Goal: Task Accomplishment & Management: Complete application form

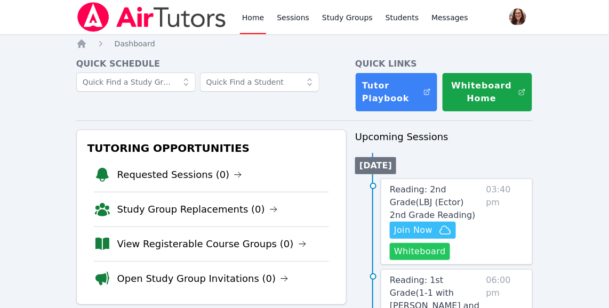
click at [416, 253] on button "Whiteboard" at bounding box center [420, 251] width 60 height 17
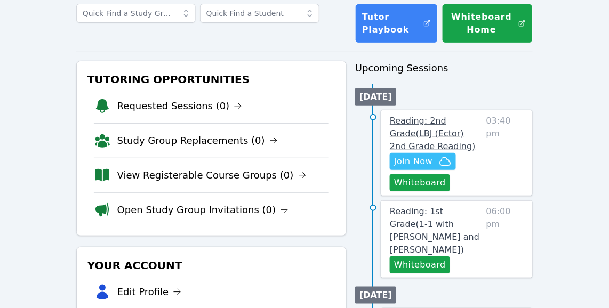
scroll to position [69, 0]
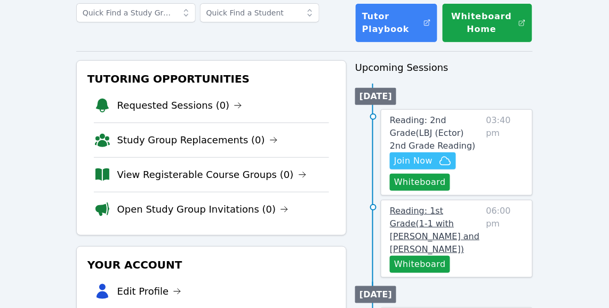
click at [460, 225] on span "Reading: 1st Grade ( 1-1 with Leo Abassi and Michelle Bermas )" at bounding box center [435, 230] width 90 height 49
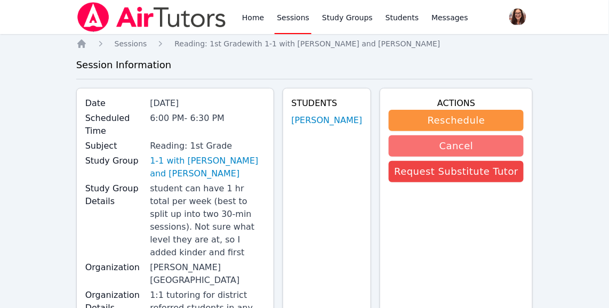
click at [489, 143] on button "Cancel" at bounding box center [456, 145] width 135 height 21
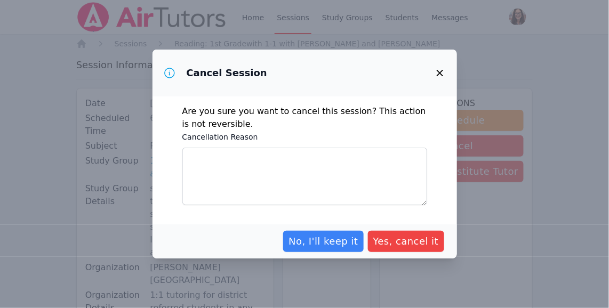
click at [440, 73] on icon "button" at bounding box center [439, 73] width 6 height 6
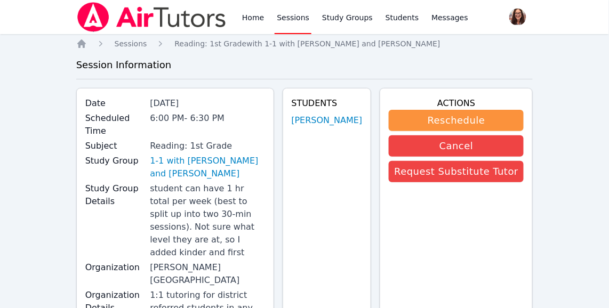
scroll to position [69, 0]
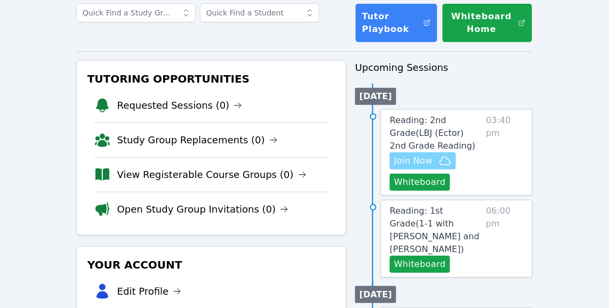
click at [416, 161] on span "Join Now" at bounding box center [413, 161] width 38 height 13
click at [451, 227] on span "Reading: 1st Grade ( 1-1 with Leo Abassi and Michelle Bermas )" at bounding box center [435, 230] width 90 height 49
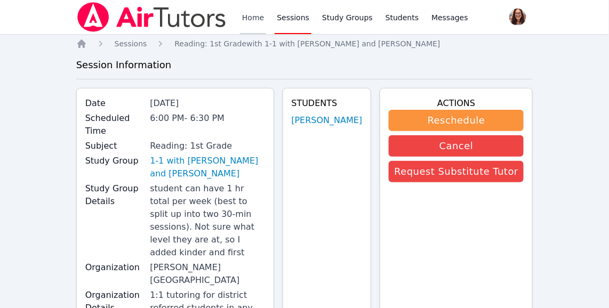
click at [254, 19] on link "Home" at bounding box center [253, 17] width 26 height 34
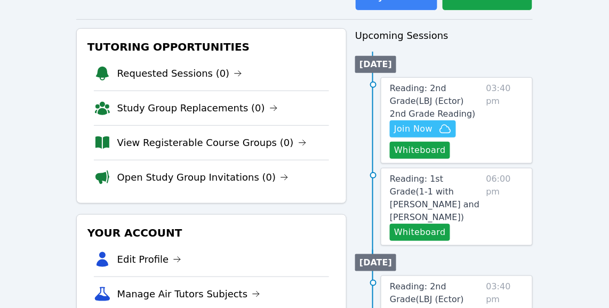
scroll to position [113, 0]
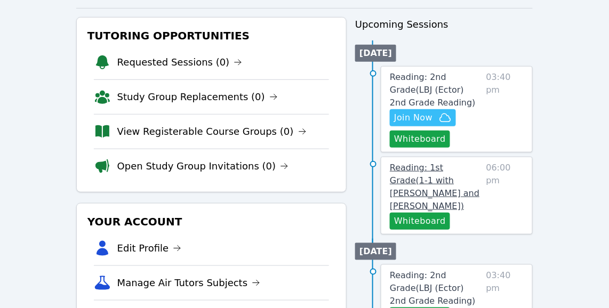
click at [446, 173] on link "Reading: 1st Grade ( 1-1 with Leo Abassi and Michelle Bermas )" at bounding box center [436, 187] width 92 height 51
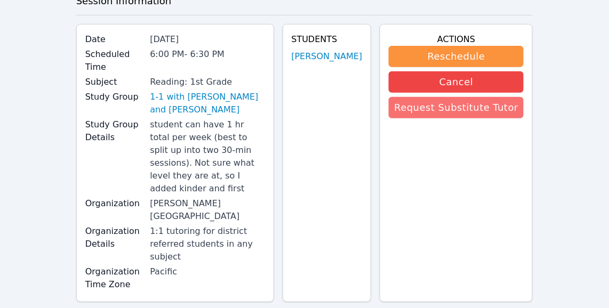
scroll to position [61, 0]
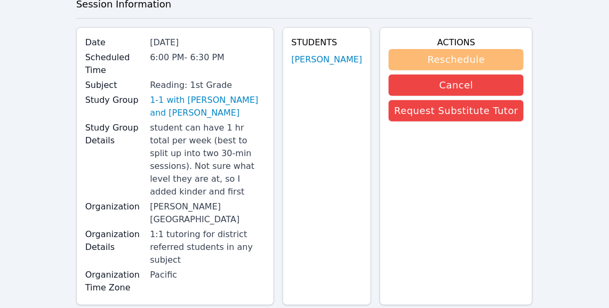
click at [478, 60] on button "Reschedule" at bounding box center [456, 59] width 135 height 21
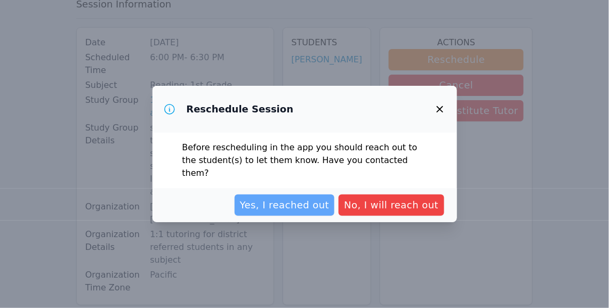
click at [308, 201] on span "Yes, I reached out" at bounding box center [285, 205] width 90 height 15
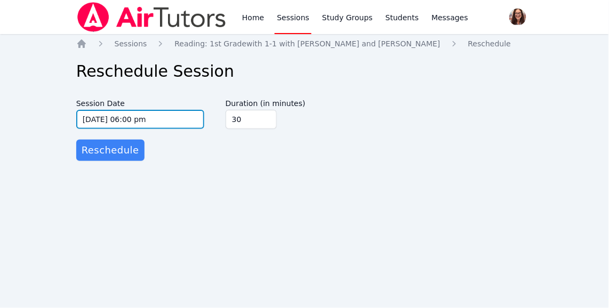
click at [102, 118] on input "10/08/2025 06:00 pm" at bounding box center [140, 119] width 128 height 19
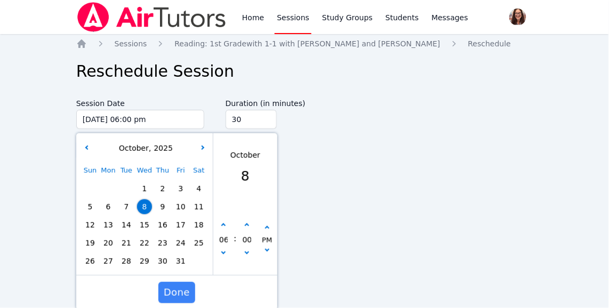
click at [106, 224] on span "13" at bounding box center [108, 225] width 15 height 15
click at [246, 227] on icon "button" at bounding box center [246, 225] width 4 height 4
type input "10/13/2025 06:05 pm"
type input "05"
click at [246, 226] on icon "button" at bounding box center [246, 225] width 4 height 4
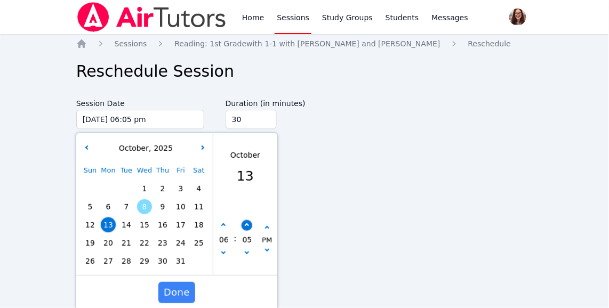
type input "10/13/2025 06:10 pm"
type input "10"
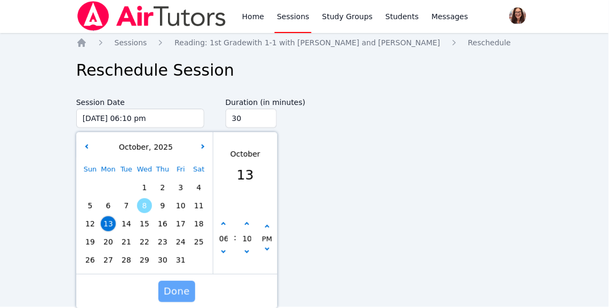
click at [180, 292] on span "Done" at bounding box center [177, 291] width 26 height 15
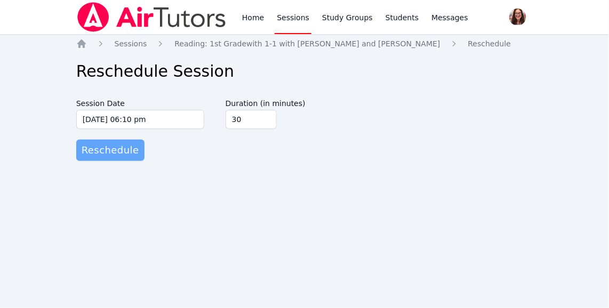
click at [122, 154] on span "Reschedule" at bounding box center [111, 150] width 58 height 15
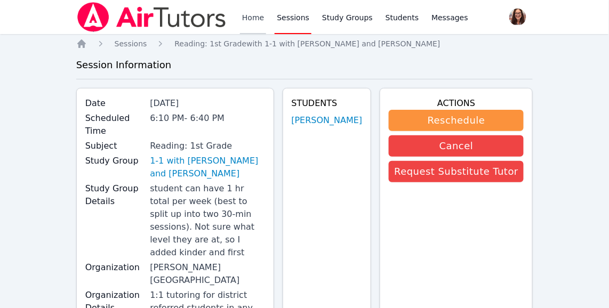
click at [246, 17] on link "Home" at bounding box center [253, 17] width 26 height 34
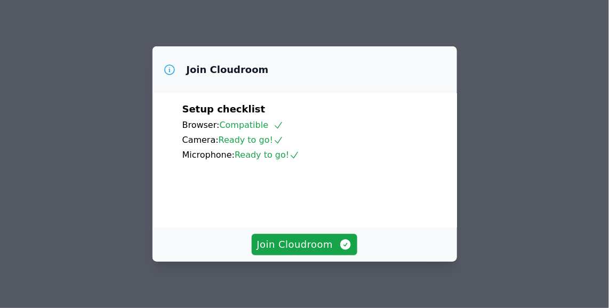
scroll to position [97, 0]
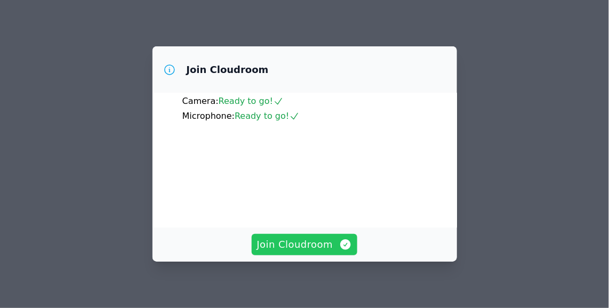
click at [328, 248] on span "Join Cloudroom" at bounding box center [304, 244] width 95 height 15
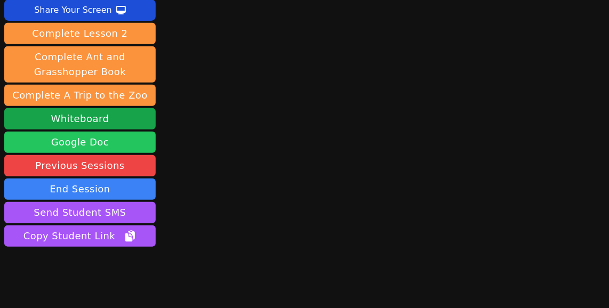
scroll to position [122, 0]
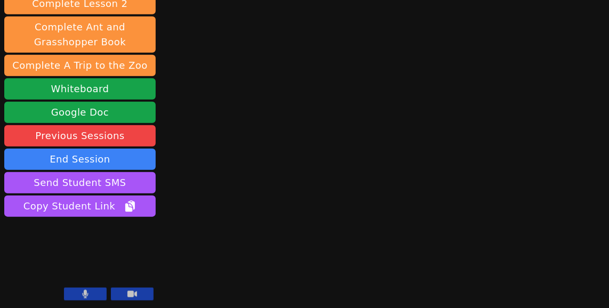
click at [89, 293] on button at bounding box center [85, 294] width 43 height 13
click at [91, 294] on button at bounding box center [85, 294] width 43 height 13
click at [100, 293] on button at bounding box center [85, 294] width 43 height 13
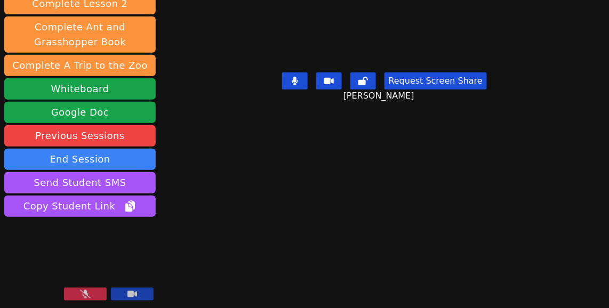
click at [89, 301] on div at bounding box center [109, 295] width 90 height 14
click at [87, 297] on icon at bounding box center [85, 294] width 11 height 9
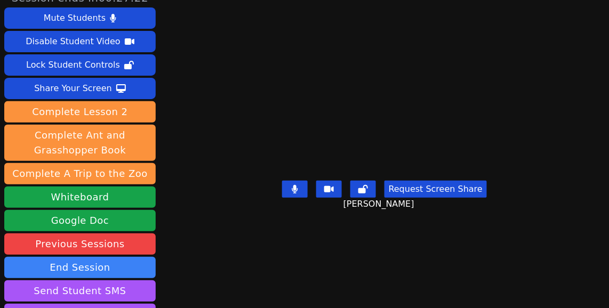
scroll to position [0, 0]
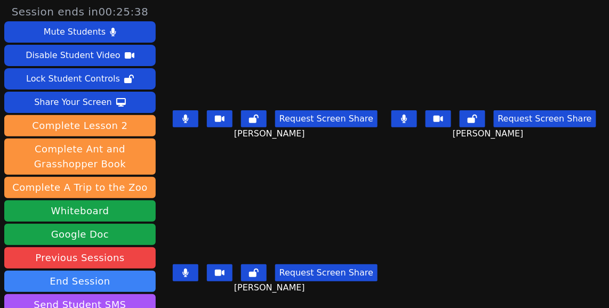
click at [417, 122] on button at bounding box center [405, 118] width 26 height 17
click at [188, 274] on icon at bounding box center [185, 273] width 6 height 9
click at [191, 269] on icon at bounding box center [185, 273] width 11 height 9
click at [198, 271] on button at bounding box center [186, 273] width 26 height 17
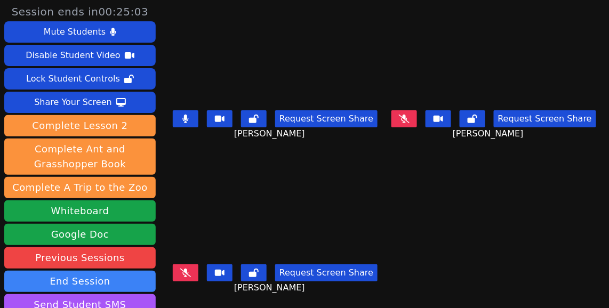
click at [191, 273] on icon at bounding box center [185, 273] width 11 height 9
click at [189, 276] on icon at bounding box center [185, 273] width 6 height 9
click at [403, 124] on button at bounding box center [405, 118] width 26 height 17
click at [198, 271] on button at bounding box center [186, 273] width 26 height 17
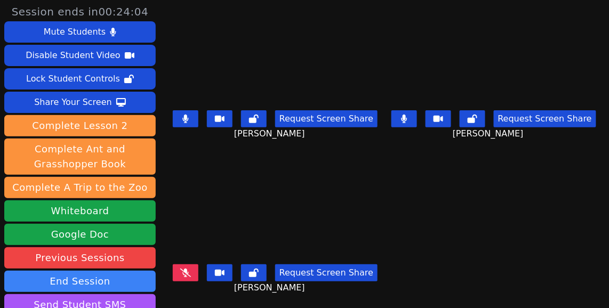
click at [198, 271] on button at bounding box center [186, 273] width 26 height 17
click at [411, 119] on button at bounding box center [405, 118] width 26 height 17
click at [198, 277] on button at bounding box center [186, 273] width 26 height 17
click at [412, 121] on button at bounding box center [405, 118] width 26 height 17
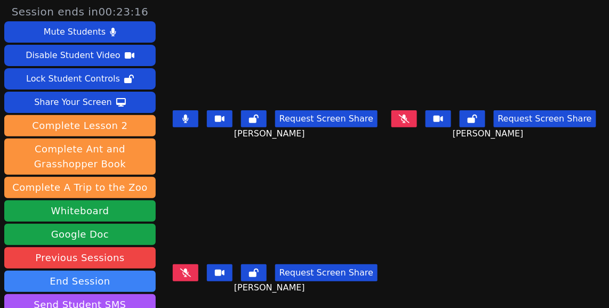
click at [412, 121] on button at bounding box center [405, 118] width 26 height 17
click at [409, 125] on button at bounding box center [405, 118] width 26 height 17
click at [409, 122] on button at bounding box center [405, 118] width 26 height 17
click at [406, 121] on icon at bounding box center [404, 119] width 11 height 9
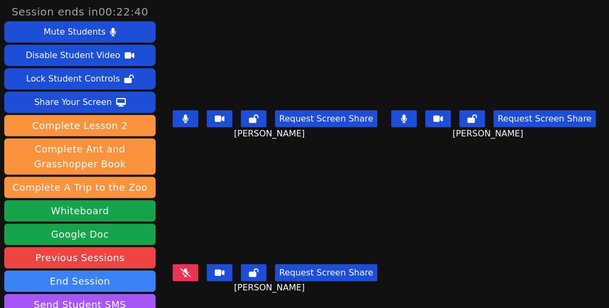
click at [191, 274] on icon at bounding box center [185, 273] width 11 height 9
click at [191, 275] on icon at bounding box center [185, 273] width 11 height 9
click at [194, 278] on button at bounding box center [186, 273] width 26 height 17
click at [406, 121] on icon at bounding box center [404, 119] width 6 height 9
click at [409, 118] on icon at bounding box center [404, 119] width 11 height 9
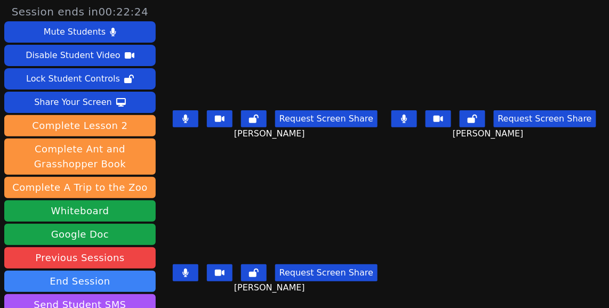
click at [188, 274] on icon at bounding box center [185, 273] width 6 height 9
click at [198, 271] on button at bounding box center [186, 273] width 26 height 17
click at [408, 123] on icon at bounding box center [404, 119] width 6 height 9
click at [410, 122] on icon at bounding box center [404, 119] width 11 height 9
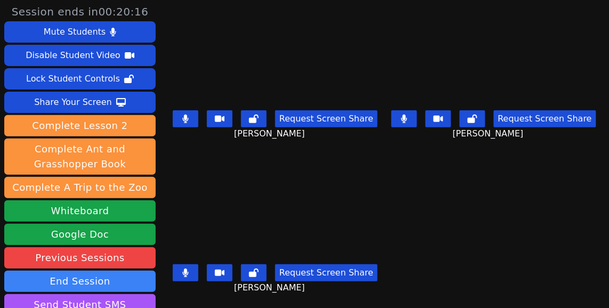
click at [198, 119] on button at bounding box center [186, 118] width 26 height 17
drag, startPoint x: 409, startPoint y: 119, endPoint x: 417, endPoint y: 125, distance: 9.9
click at [409, 119] on button at bounding box center [405, 118] width 26 height 17
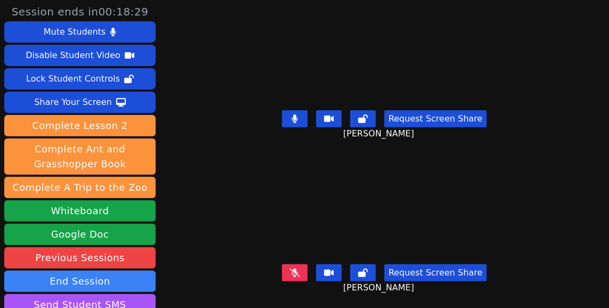
click at [308, 271] on button at bounding box center [295, 273] width 26 height 17
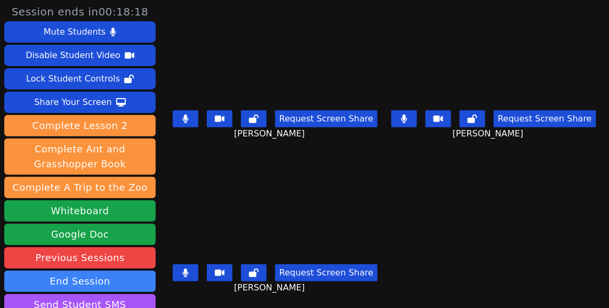
click at [197, 121] on button at bounding box center [186, 118] width 26 height 17
click at [407, 118] on icon at bounding box center [404, 119] width 6 height 9
click at [410, 120] on icon at bounding box center [404, 119] width 11 height 9
click at [409, 124] on button at bounding box center [405, 118] width 26 height 17
click at [414, 119] on button at bounding box center [405, 118] width 26 height 17
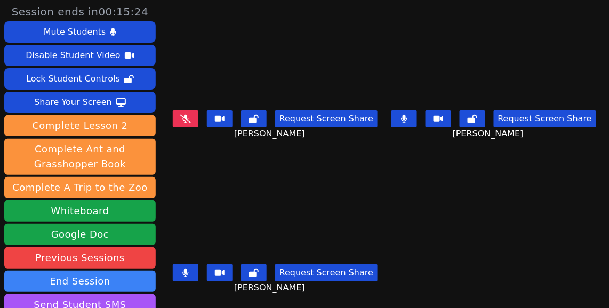
click at [191, 121] on icon at bounding box center [185, 119] width 11 height 9
click at [406, 124] on button at bounding box center [405, 118] width 26 height 17
click at [189, 121] on icon at bounding box center [185, 119] width 6 height 9
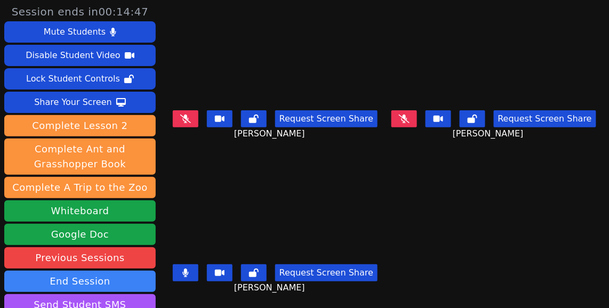
click at [410, 119] on icon at bounding box center [404, 119] width 11 height 9
click at [408, 121] on icon at bounding box center [404, 119] width 6 height 9
click at [413, 123] on button at bounding box center [405, 118] width 26 height 17
click at [196, 274] on button at bounding box center [186, 273] width 26 height 17
click at [405, 118] on icon at bounding box center [404, 119] width 6 height 9
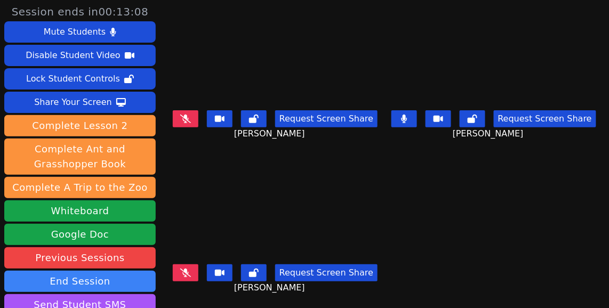
click at [405, 118] on icon at bounding box center [404, 119] width 6 height 9
click at [191, 275] on icon at bounding box center [185, 273] width 11 height 9
click at [191, 122] on icon at bounding box center [185, 119] width 11 height 9
click at [197, 275] on button at bounding box center [186, 273] width 26 height 17
click at [414, 118] on button at bounding box center [405, 118] width 26 height 17
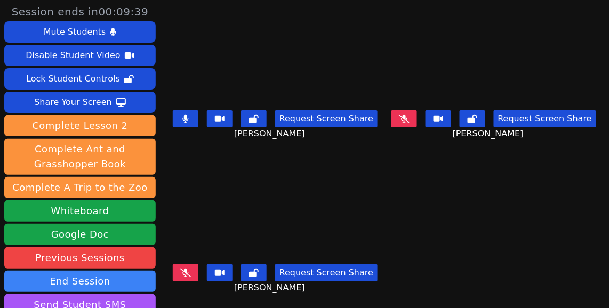
click at [414, 118] on button at bounding box center [405, 118] width 26 height 17
click at [189, 118] on icon at bounding box center [185, 119] width 6 height 9
click at [406, 123] on icon at bounding box center [404, 119] width 6 height 9
click at [191, 122] on icon at bounding box center [185, 119] width 11 height 9
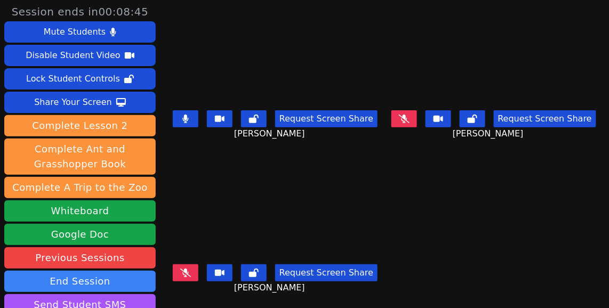
click at [189, 122] on icon at bounding box center [185, 119] width 6 height 9
click at [191, 122] on icon at bounding box center [185, 119] width 11 height 9
click at [198, 121] on button at bounding box center [186, 118] width 26 height 17
click at [416, 122] on button at bounding box center [405, 118] width 26 height 17
click at [409, 123] on button at bounding box center [405, 118] width 26 height 17
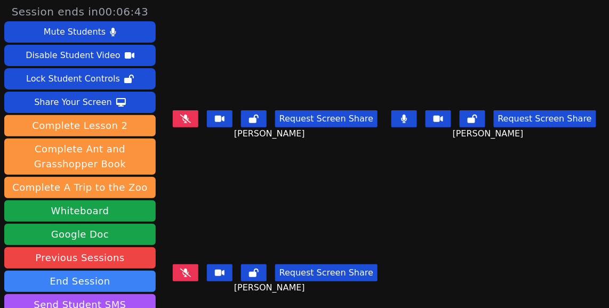
click at [409, 123] on button at bounding box center [405, 118] width 26 height 17
click at [191, 277] on icon at bounding box center [185, 273] width 11 height 9
click at [191, 121] on icon at bounding box center [185, 119] width 11 height 9
click at [198, 276] on button at bounding box center [186, 273] width 26 height 17
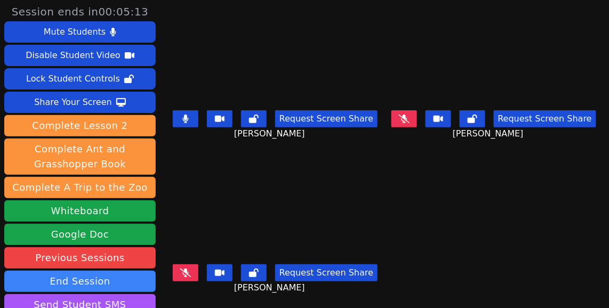
click at [408, 116] on icon at bounding box center [404, 119] width 11 height 9
click at [197, 116] on button at bounding box center [186, 118] width 26 height 17
click at [191, 270] on icon at bounding box center [185, 273] width 11 height 9
click at [410, 117] on button at bounding box center [405, 118] width 26 height 17
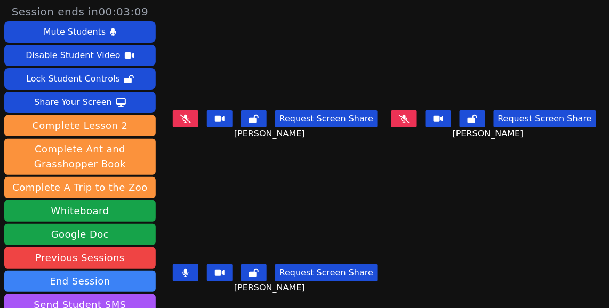
click at [403, 121] on icon at bounding box center [404, 119] width 11 height 9
click at [198, 274] on button at bounding box center [186, 273] width 26 height 17
click at [198, 119] on button at bounding box center [186, 118] width 26 height 17
click at [411, 120] on button at bounding box center [405, 118] width 26 height 17
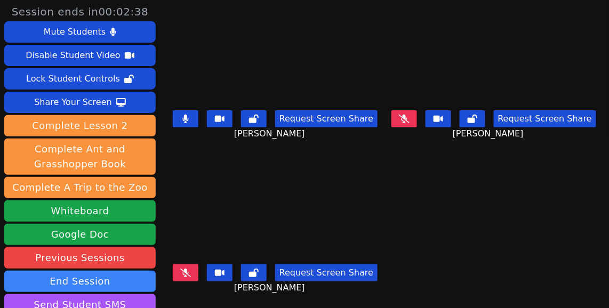
click at [198, 273] on button at bounding box center [186, 273] width 26 height 17
click at [409, 122] on icon at bounding box center [404, 119] width 11 height 9
click at [188, 275] on icon at bounding box center [185, 273] width 6 height 9
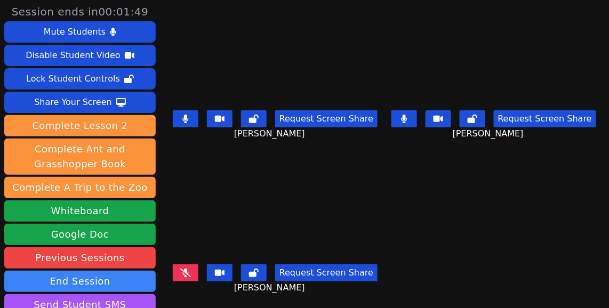
click at [198, 120] on button at bounding box center [186, 118] width 26 height 17
click at [410, 119] on button at bounding box center [405, 118] width 26 height 17
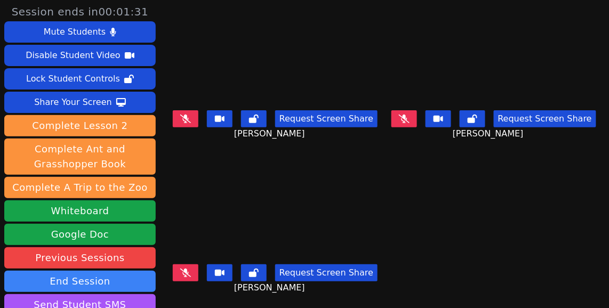
click at [409, 123] on icon at bounding box center [404, 119] width 11 height 9
click at [409, 122] on button at bounding box center [405, 118] width 26 height 17
click at [198, 121] on button at bounding box center [186, 118] width 26 height 17
click at [191, 272] on icon at bounding box center [185, 273] width 11 height 9
click at [197, 115] on button at bounding box center [186, 118] width 26 height 17
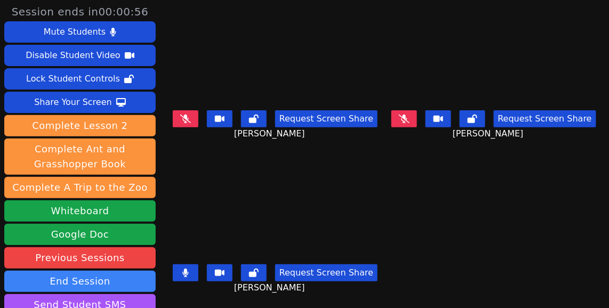
click at [409, 119] on icon at bounding box center [404, 119] width 11 height 9
click at [413, 117] on button at bounding box center [405, 118] width 26 height 17
click at [405, 121] on icon at bounding box center [404, 119] width 11 height 9
click at [409, 117] on icon at bounding box center [404, 119] width 11 height 9
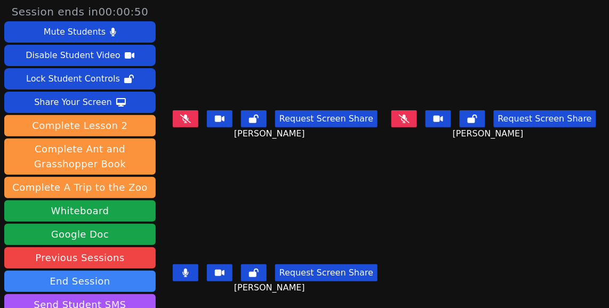
click at [409, 117] on icon at bounding box center [404, 119] width 11 height 9
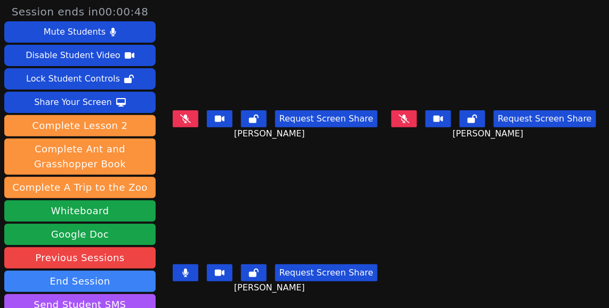
click at [409, 117] on icon at bounding box center [404, 119] width 11 height 9
click at [412, 170] on main "[PERSON_NAME] Request Screen Share [PERSON_NAME] XAILYN [PERSON_NAME] Request S…" at bounding box center [384, 154] width 429 height 308
click at [189, 271] on icon at bounding box center [185, 273] width 6 height 9
click at [408, 116] on icon at bounding box center [404, 119] width 11 height 9
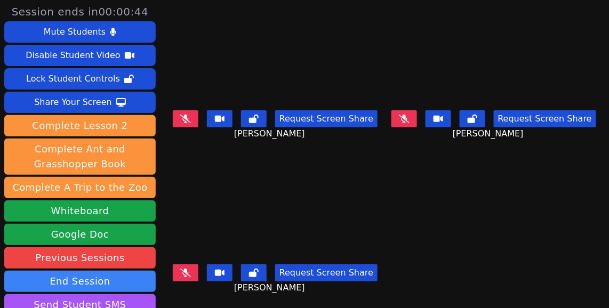
click at [408, 116] on icon at bounding box center [404, 119] width 11 height 9
click at [416, 118] on button at bounding box center [405, 118] width 26 height 17
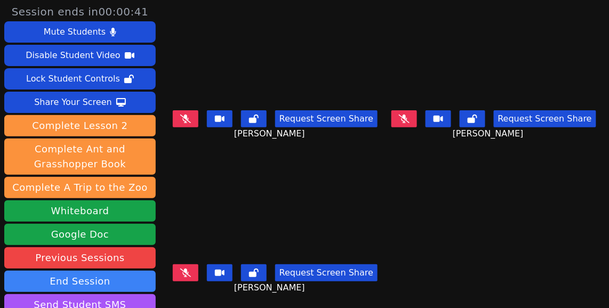
click at [416, 118] on button at bounding box center [405, 118] width 26 height 17
click at [198, 123] on button at bounding box center [186, 118] width 26 height 17
click at [198, 270] on button at bounding box center [186, 273] width 26 height 17
click at [198, 123] on button at bounding box center [186, 118] width 26 height 17
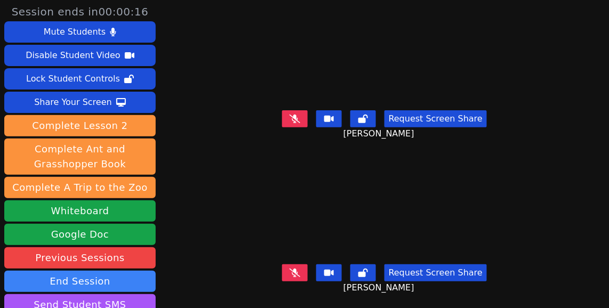
click at [308, 273] on button at bounding box center [295, 273] width 26 height 17
click at [300, 275] on icon at bounding box center [295, 273] width 11 height 9
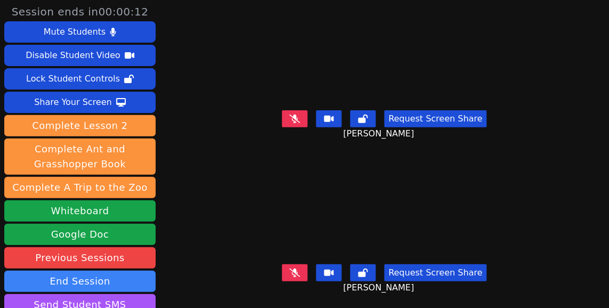
click at [300, 275] on icon at bounding box center [295, 273] width 11 height 9
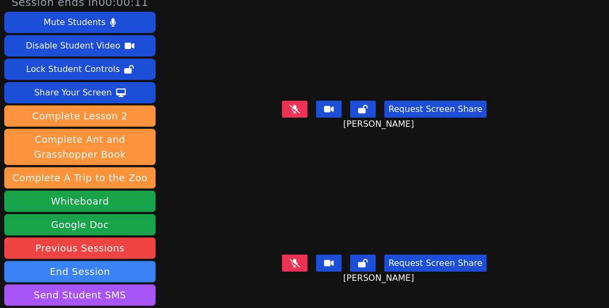
scroll to position [6, 0]
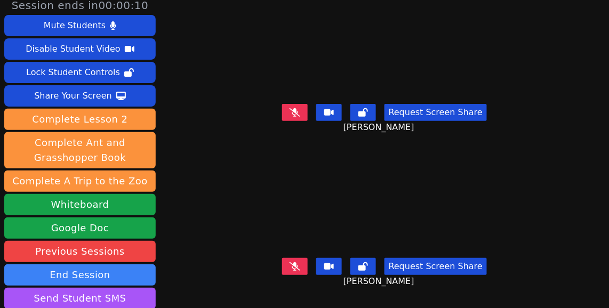
click at [301, 260] on button at bounding box center [295, 266] width 26 height 17
click at [300, 269] on icon at bounding box center [295, 266] width 11 height 9
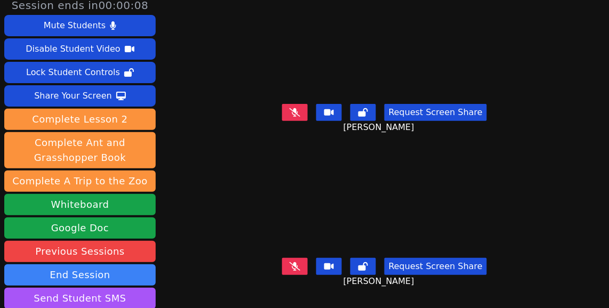
click at [300, 269] on icon at bounding box center [295, 266] width 11 height 9
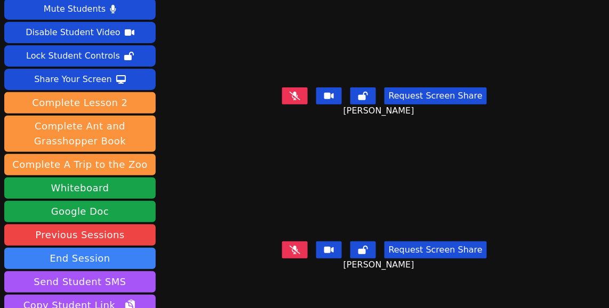
scroll to position [122, 0]
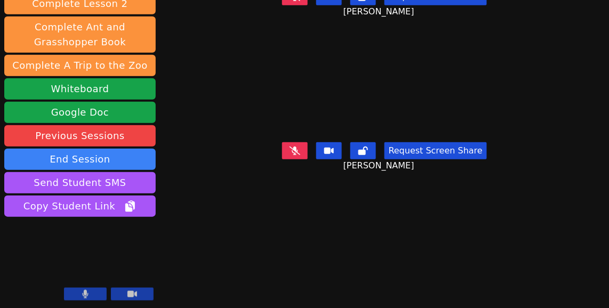
click at [307, 150] on button at bounding box center [295, 150] width 26 height 17
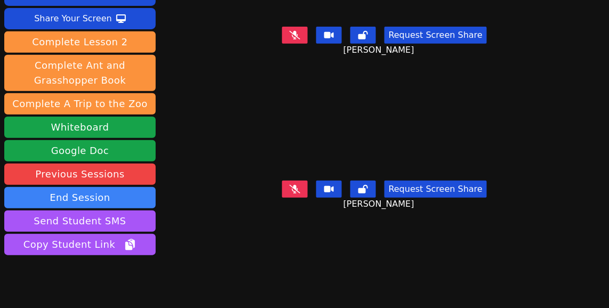
scroll to position [77, 0]
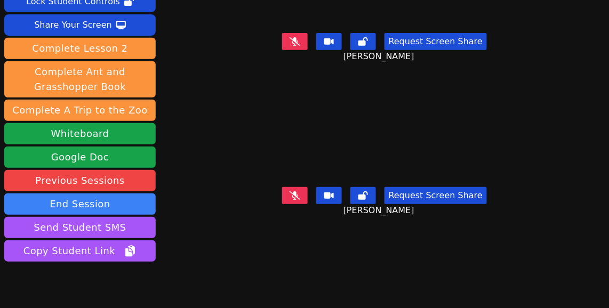
click at [336, 179] on video at bounding box center [384, 132] width 179 height 101
click at [306, 195] on button at bounding box center [295, 195] width 26 height 17
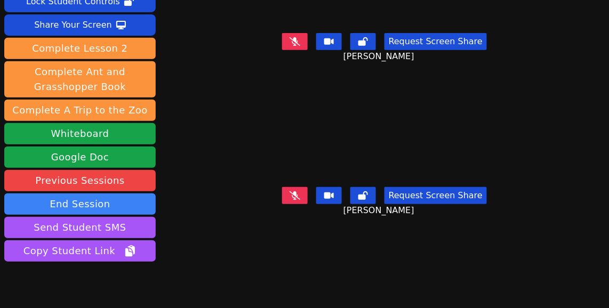
click at [306, 195] on button at bounding box center [295, 195] width 26 height 17
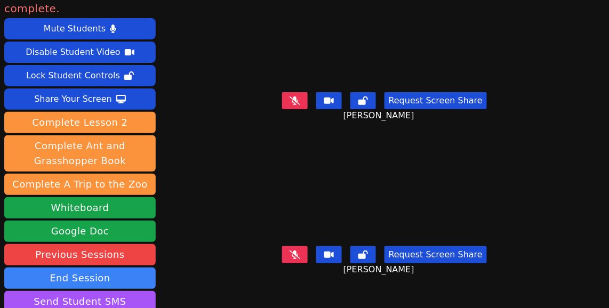
scroll to position [18, 0]
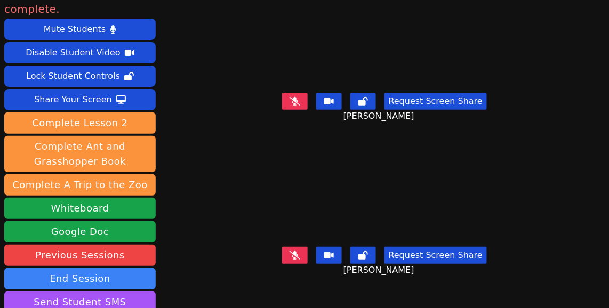
click at [297, 262] on button at bounding box center [295, 255] width 26 height 17
click at [300, 258] on icon at bounding box center [295, 255] width 11 height 9
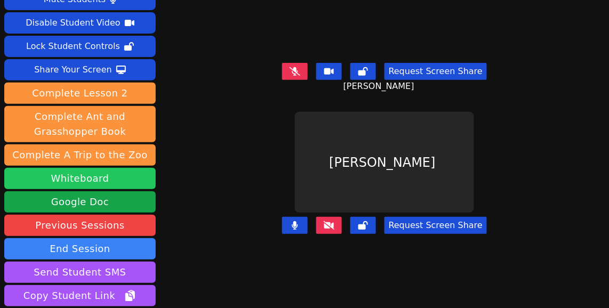
scroll to position [0, 0]
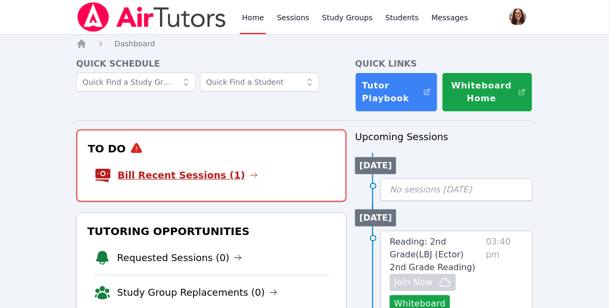
click at [144, 176] on link "Bill Recent Sessions (1)" at bounding box center [188, 175] width 140 height 15
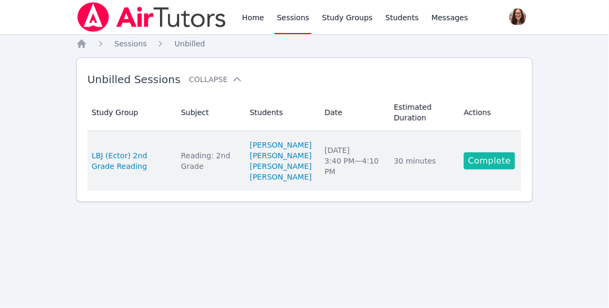
click at [484, 166] on link "Complete" at bounding box center [489, 161] width 51 height 17
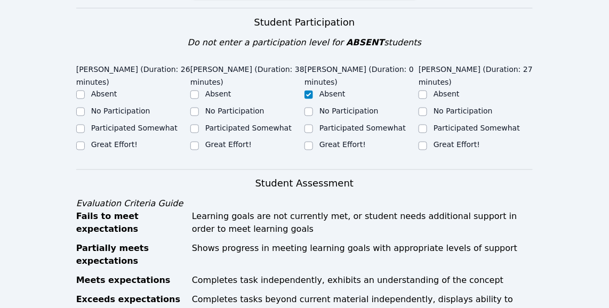
scroll to position [331, 0]
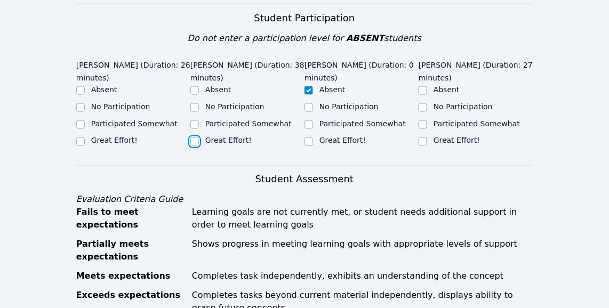
click at [196, 138] on input "Great Effort!" at bounding box center [194, 142] width 9 height 9
checkbox input "true"
click at [76, 138] on input "Great Effort!" at bounding box center [80, 142] width 9 height 9
checkbox input "true"
click at [426, 138] on input "Great Effort!" at bounding box center [423, 142] width 9 height 9
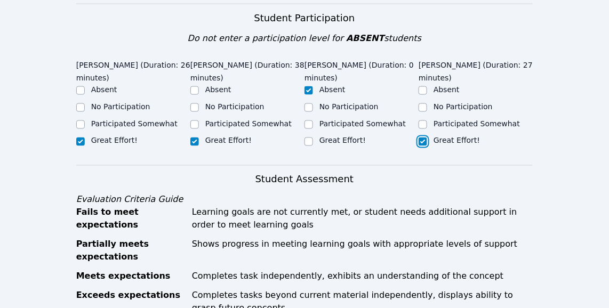
checkbox input "true"
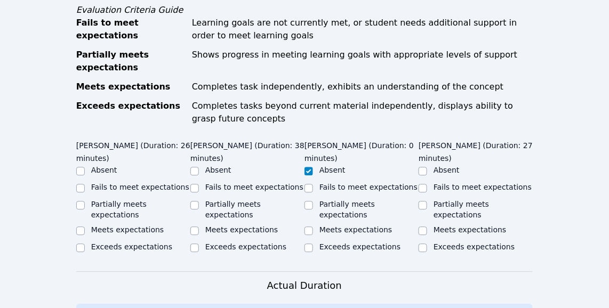
scroll to position [521, 0]
click at [424, 243] on input "Exceeds expectations" at bounding box center [423, 247] width 9 height 9
checkbox input "true"
click at [198, 243] on input "Exceeds expectations" at bounding box center [194, 247] width 9 height 9
checkbox input "true"
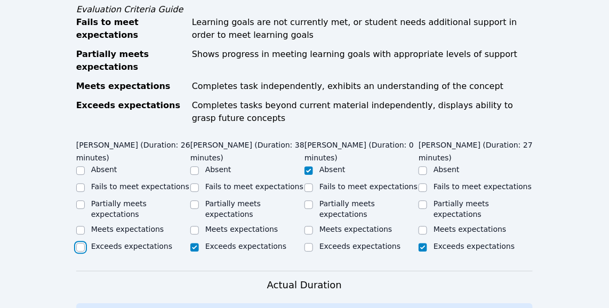
click at [81, 243] on input "Exceeds expectations" at bounding box center [80, 247] width 9 height 9
checkbox input "true"
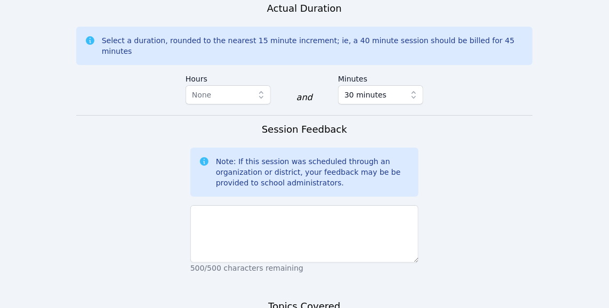
scroll to position [802, 0]
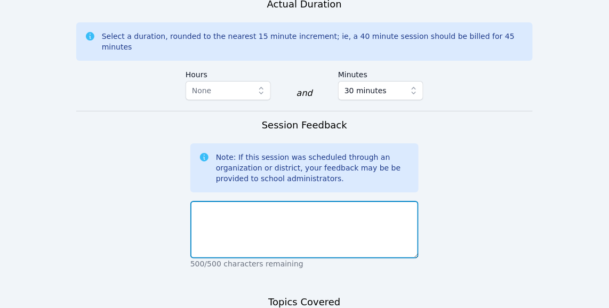
click at [293, 211] on textarea at bounding box center [304, 230] width 228 height 58
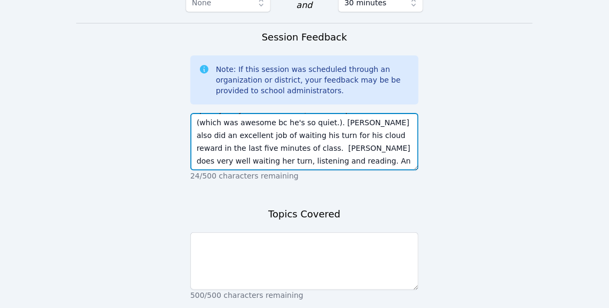
scroll to position [916, 0]
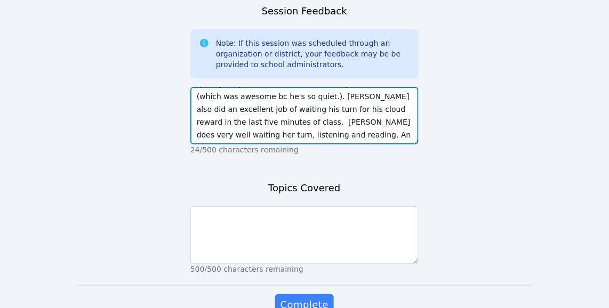
type textarea "Poor Lyrik has an issue with his sound. His teacher was so sweet, she worked on…"
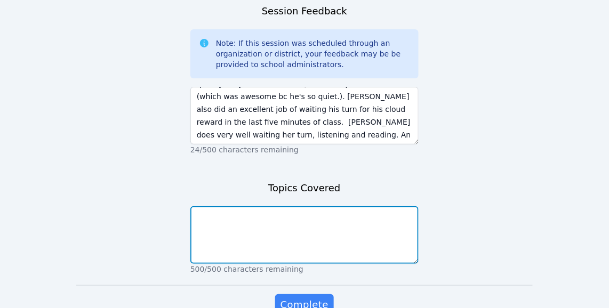
click at [386, 217] on textarea at bounding box center [304, 235] width 228 height 58
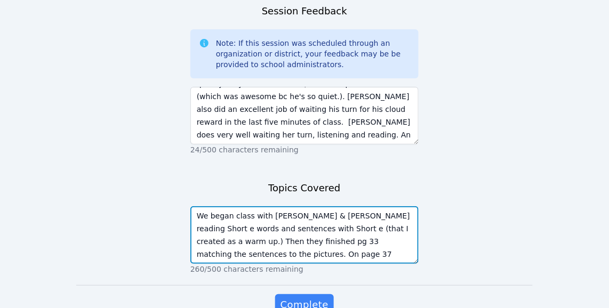
scroll to position [7, 0]
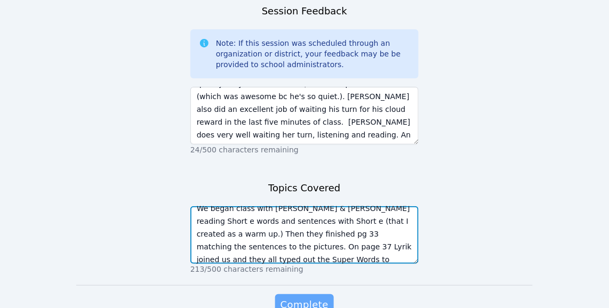
type textarea "We began class with Adan & Xailyn reading Short e words and sentences with Shor…"
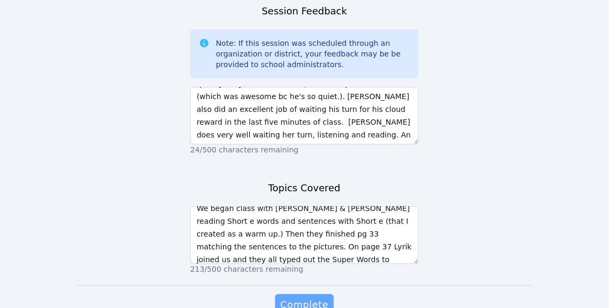
click at [326, 298] on span "Complete" at bounding box center [305, 305] width 48 height 15
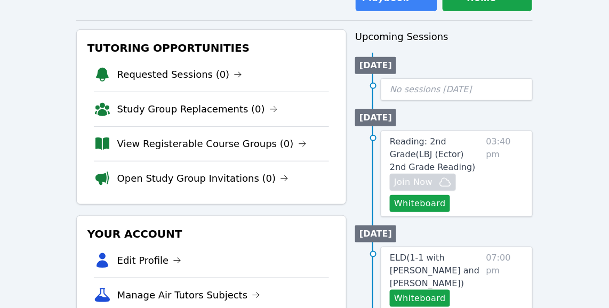
scroll to position [107, 0]
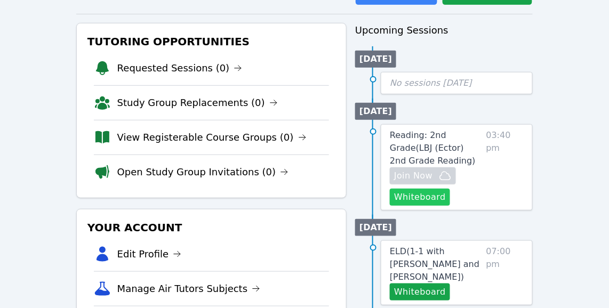
click at [420, 199] on button "Whiteboard" at bounding box center [420, 197] width 60 height 17
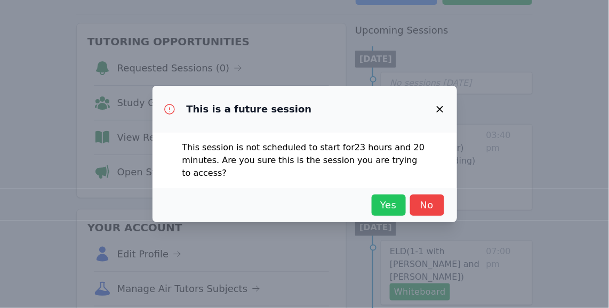
click at [391, 204] on span "Yes" at bounding box center [388, 205] width 23 height 15
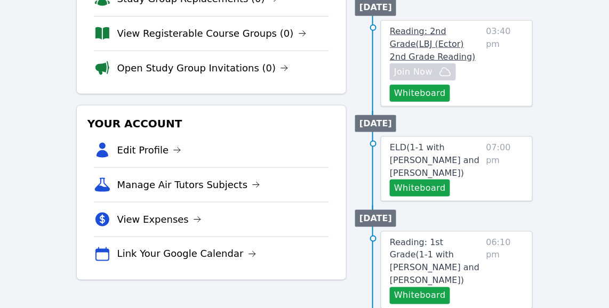
scroll to position [211, 0]
